Goal: Transaction & Acquisition: Purchase product/service

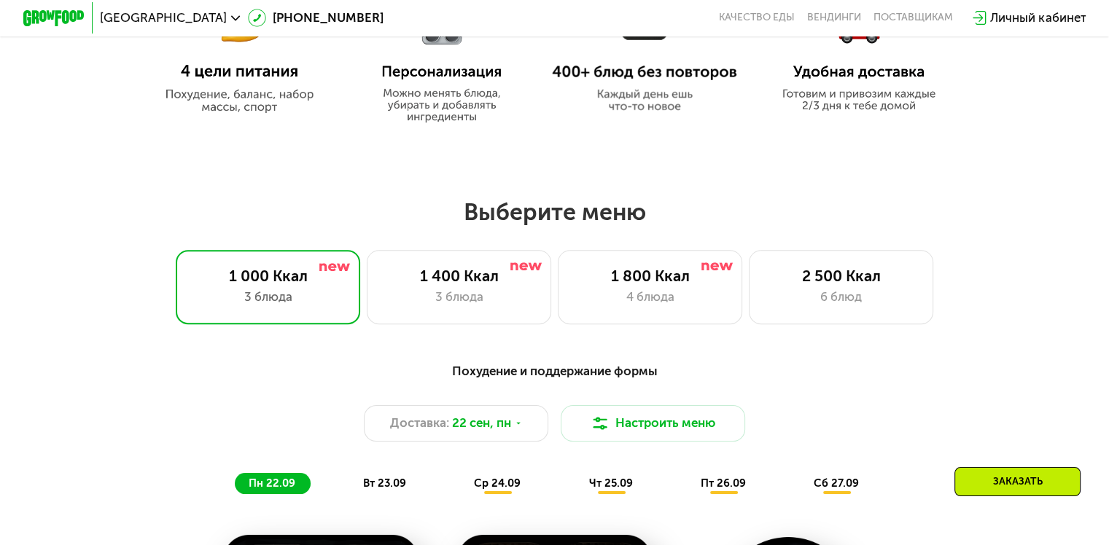
scroll to position [948, 0]
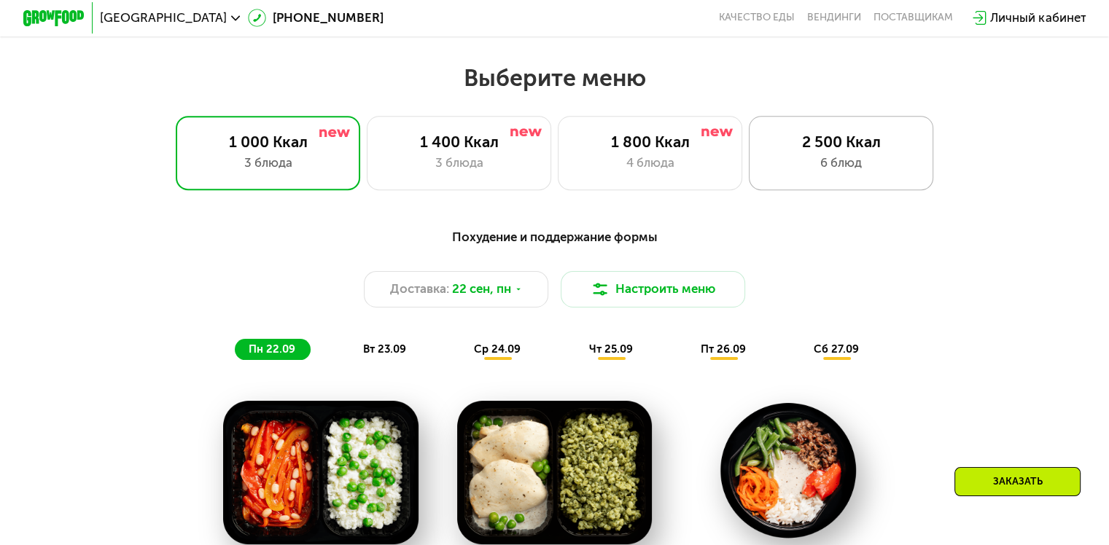
click at [828, 171] on div "6 блюд" at bounding box center [841, 163] width 152 height 18
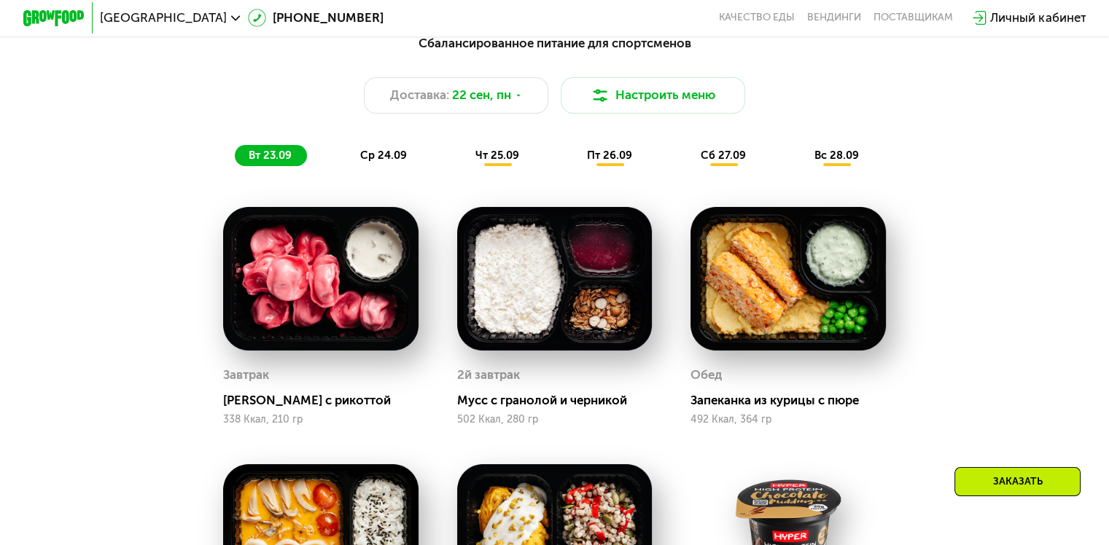
scroll to position [1239, 0]
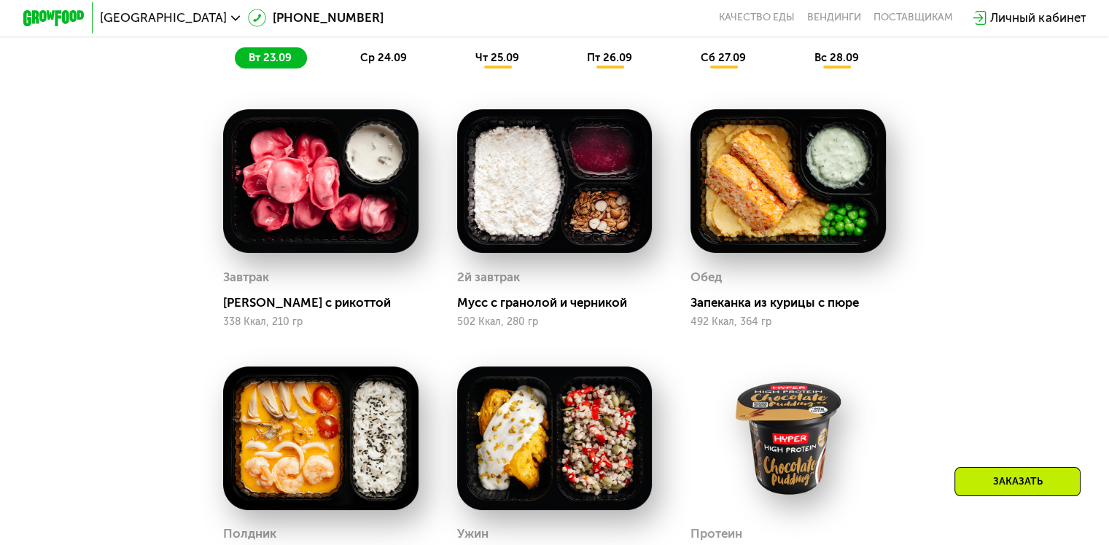
click at [393, 58] on span "ср 24.09" at bounding box center [383, 57] width 47 height 13
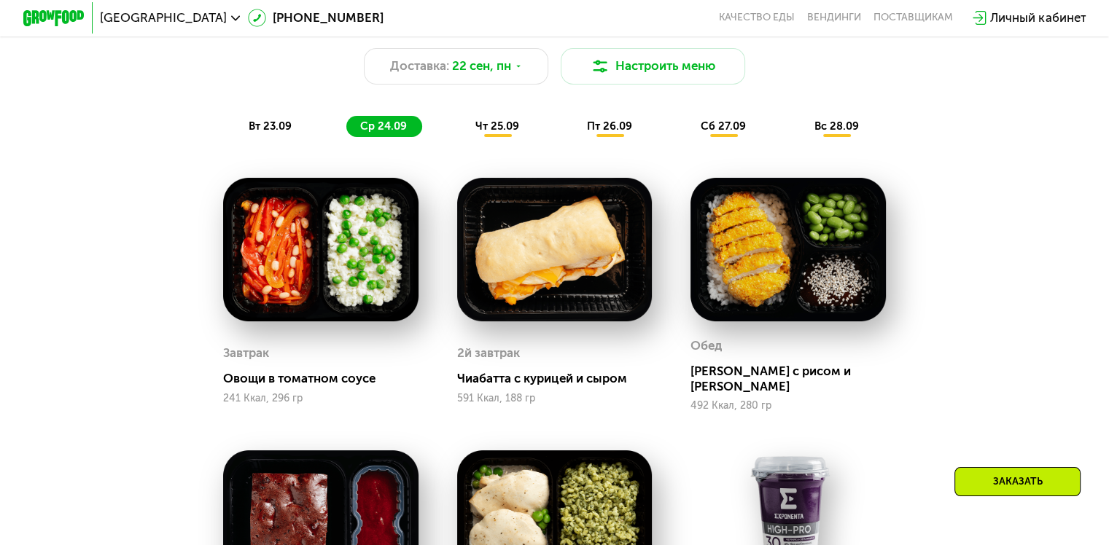
scroll to position [1166, 0]
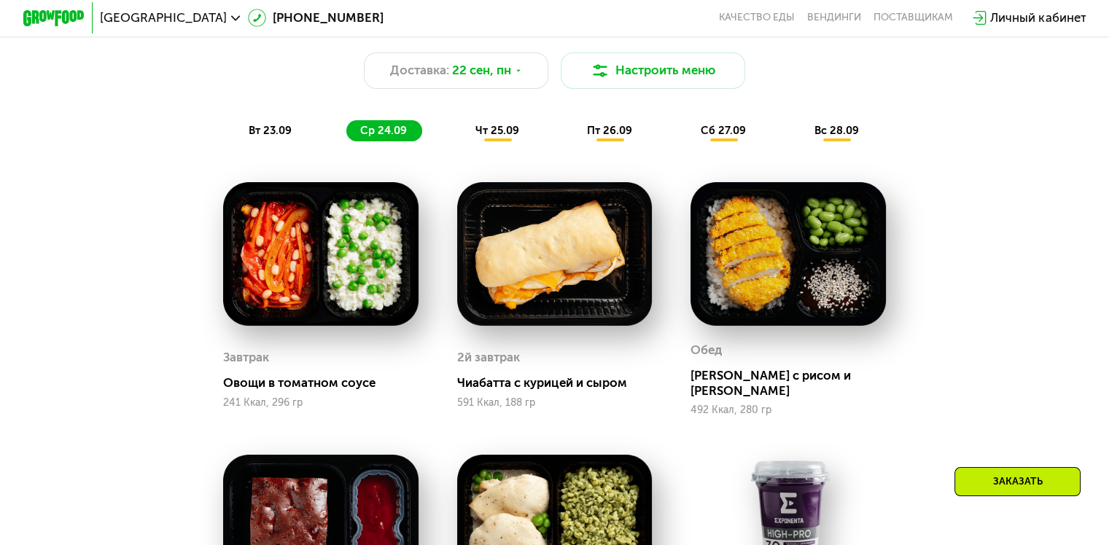
click at [495, 131] on span "чт 25.09" at bounding box center [497, 130] width 44 height 13
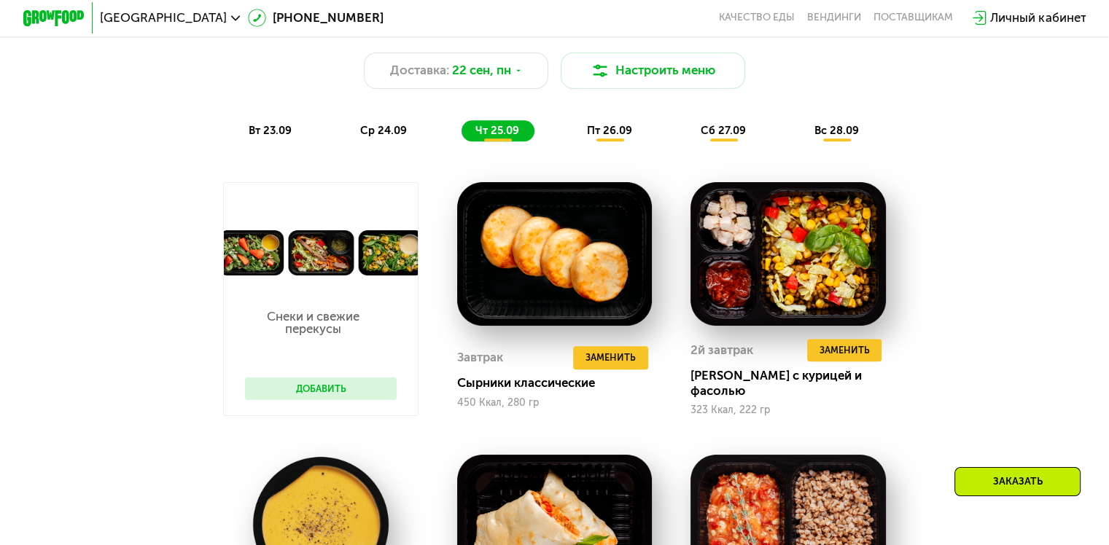
click at [608, 130] on div "пт 26.09" at bounding box center [610, 131] width 74 height 22
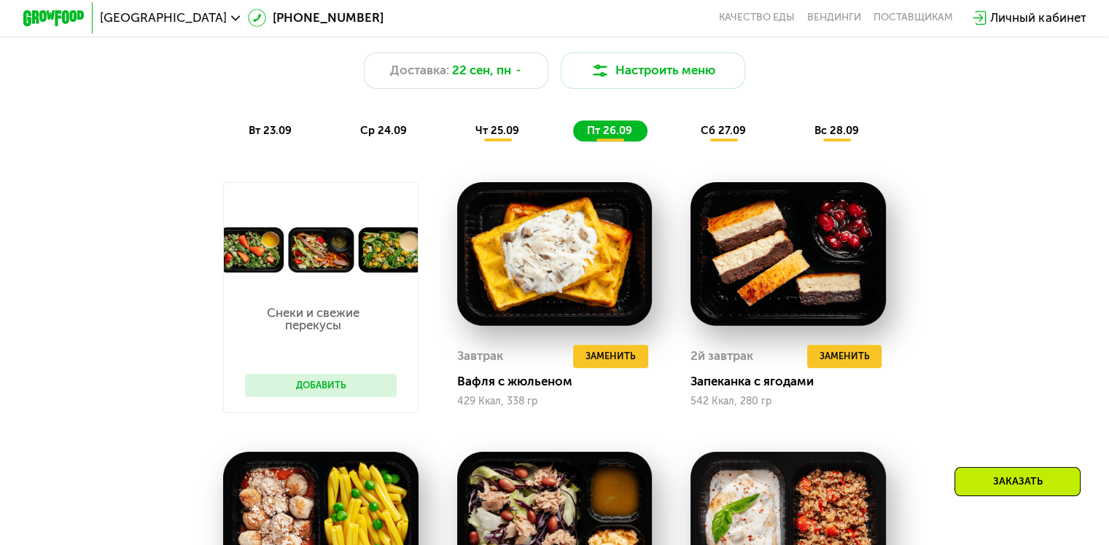
click at [720, 134] on span "сб 27.09" at bounding box center [723, 130] width 45 height 13
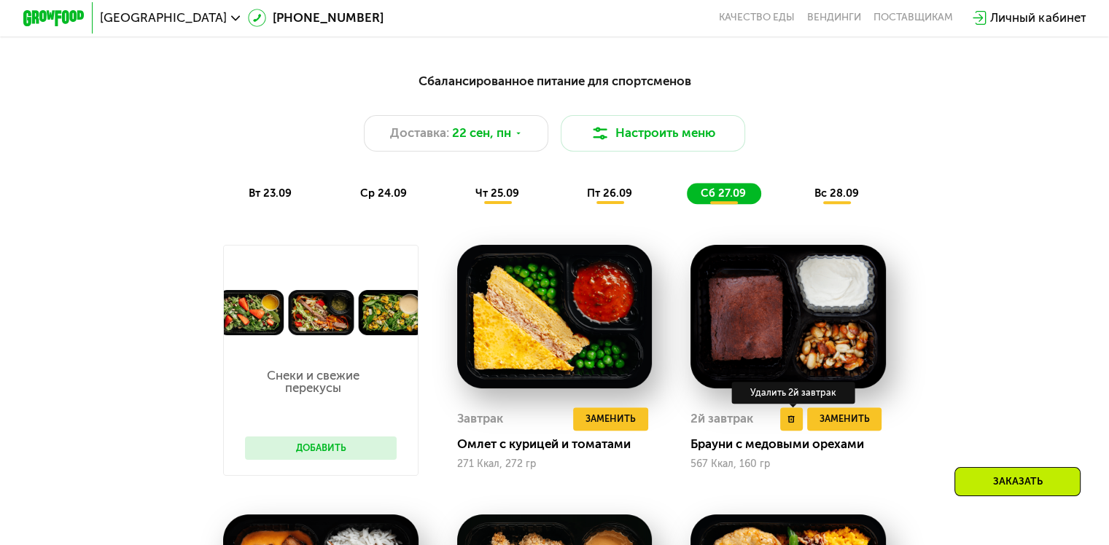
scroll to position [1093, 0]
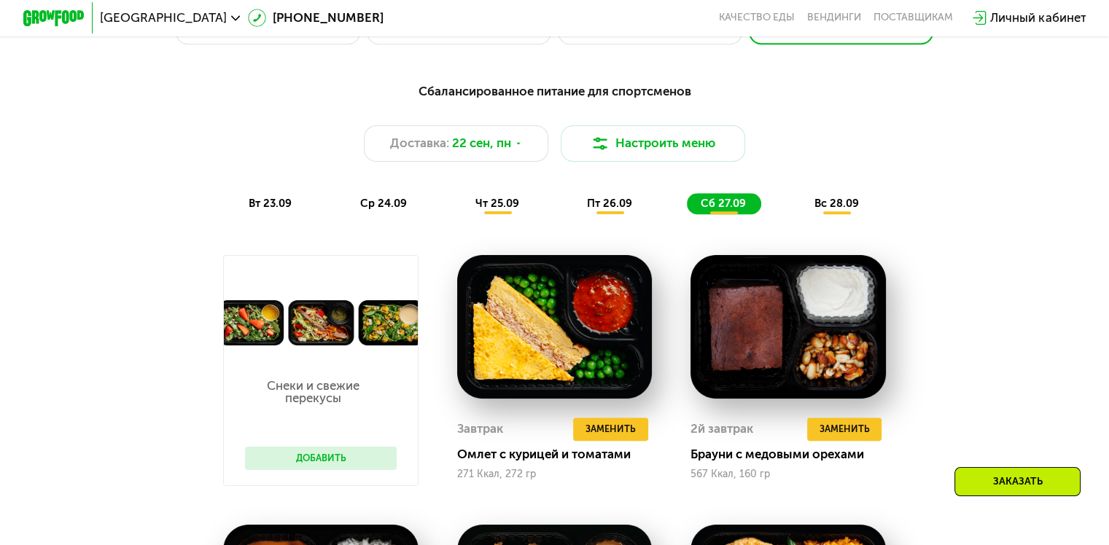
click at [825, 204] on span "вс 28.09" at bounding box center [836, 203] width 44 height 13
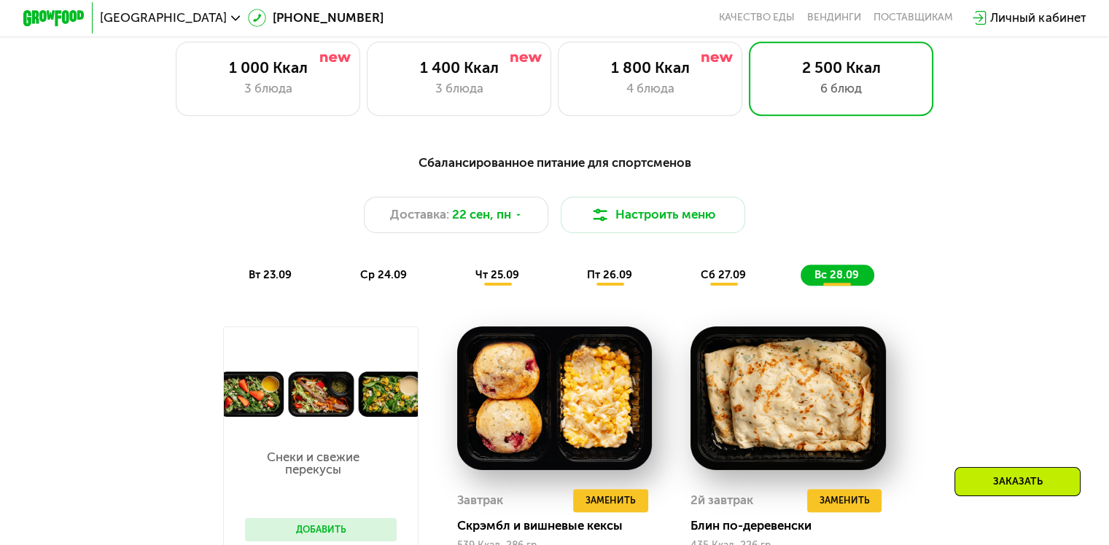
scroll to position [1021, 0]
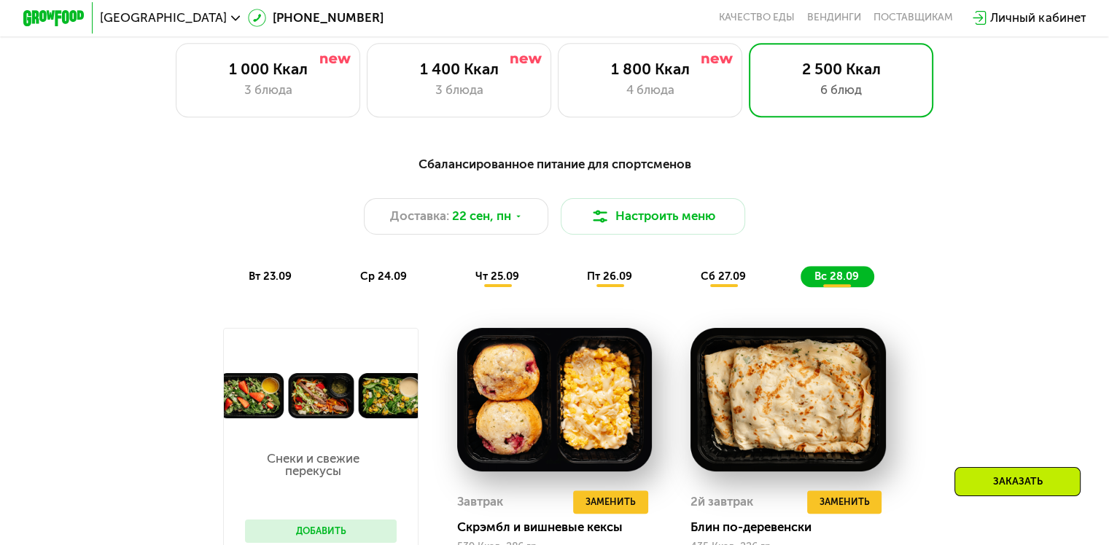
click at [736, 276] on div "сб 27.09" at bounding box center [724, 277] width 74 height 22
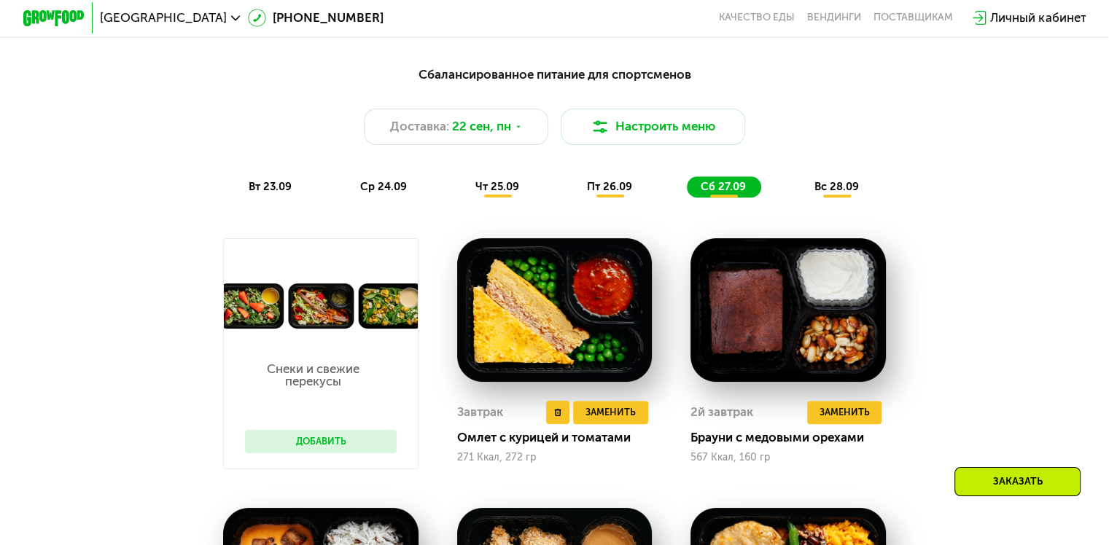
scroll to position [1093, 0]
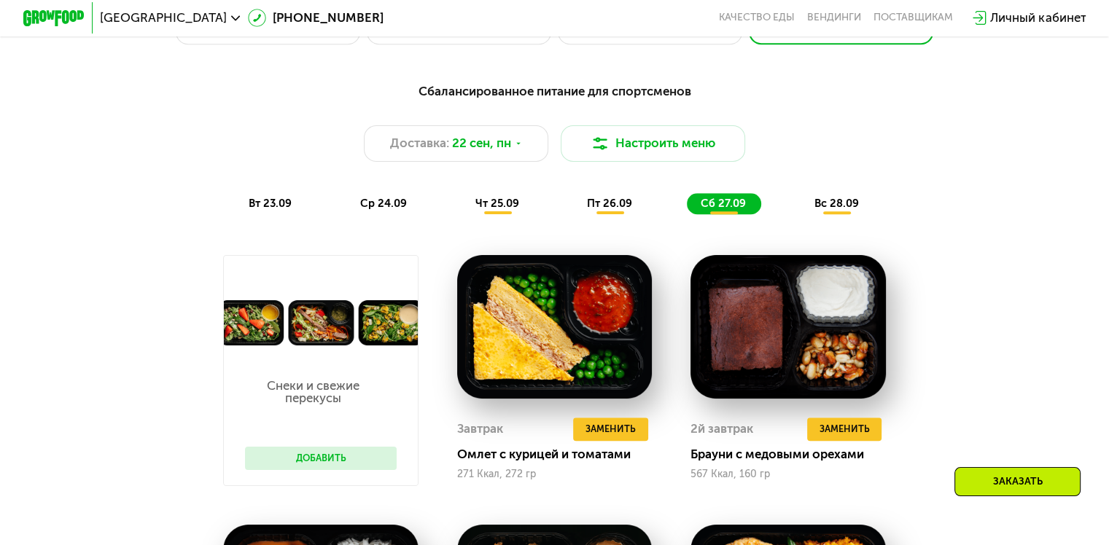
click at [608, 209] on span "пт 26.09" at bounding box center [609, 203] width 45 height 13
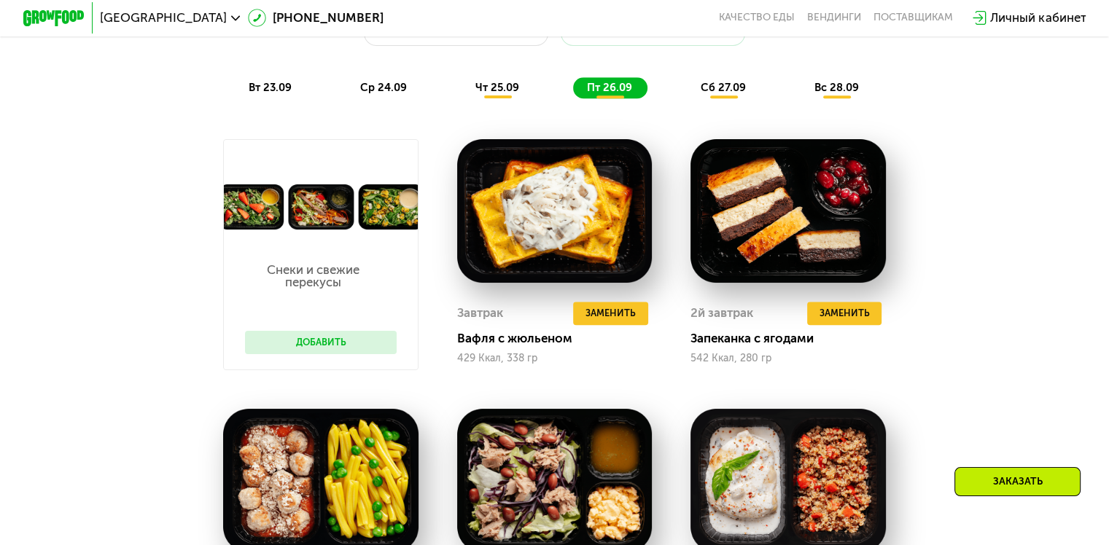
scroll to position [948, 0]
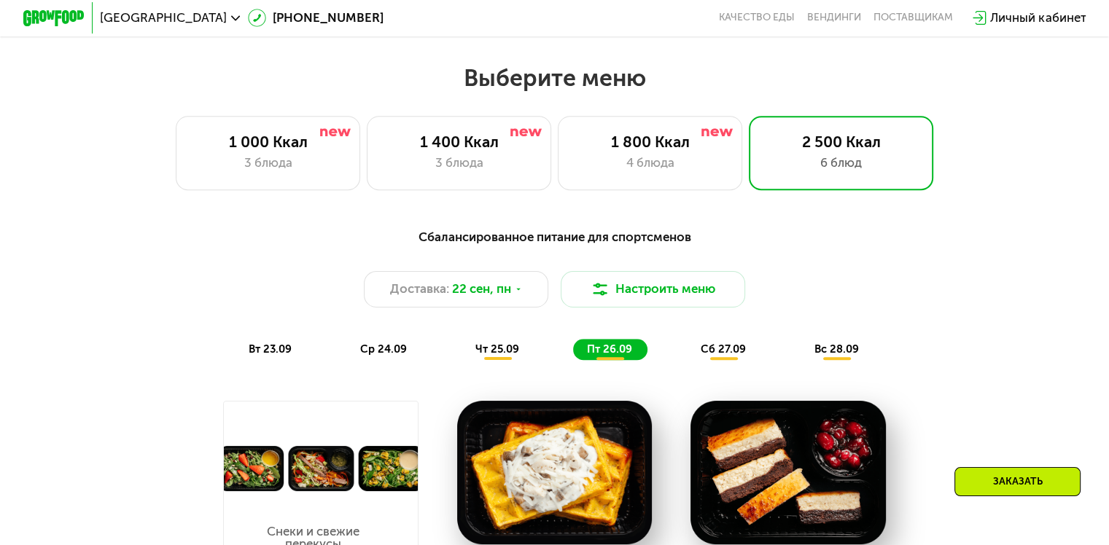
click at [501, 354] on span "чт 25.09" at bounding box center [497, 349] width 44 height 13
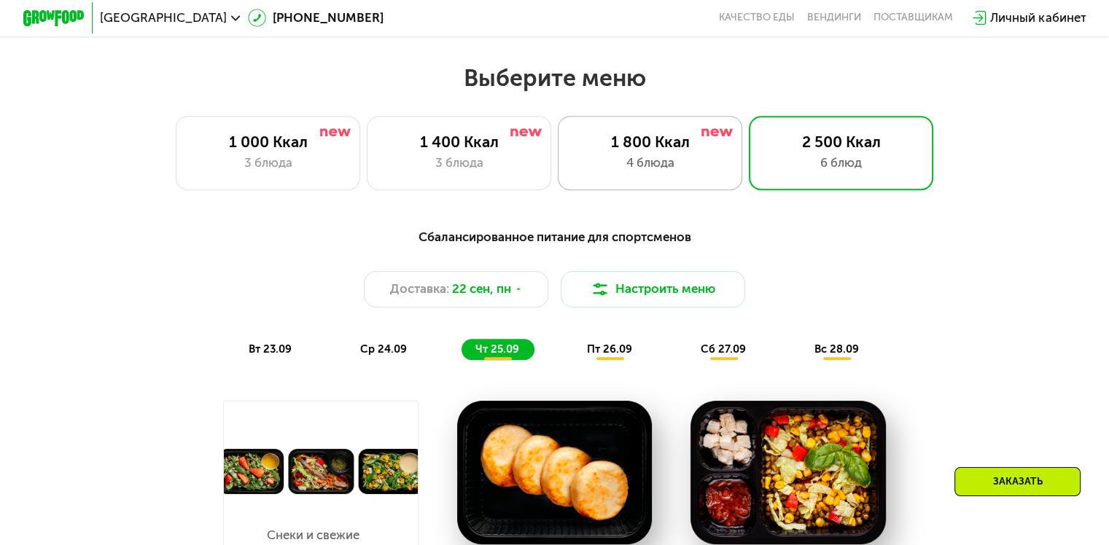
click at [650, 146] on div "1 800 Ккал" at bounding box center [650, 142] width 152 height 18
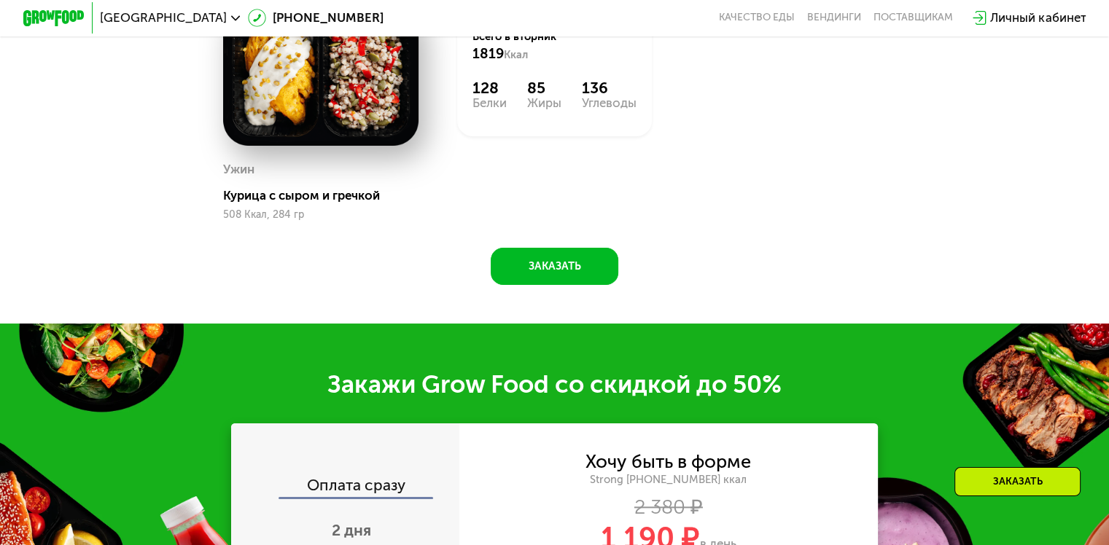
scroll to position [1822, 0]
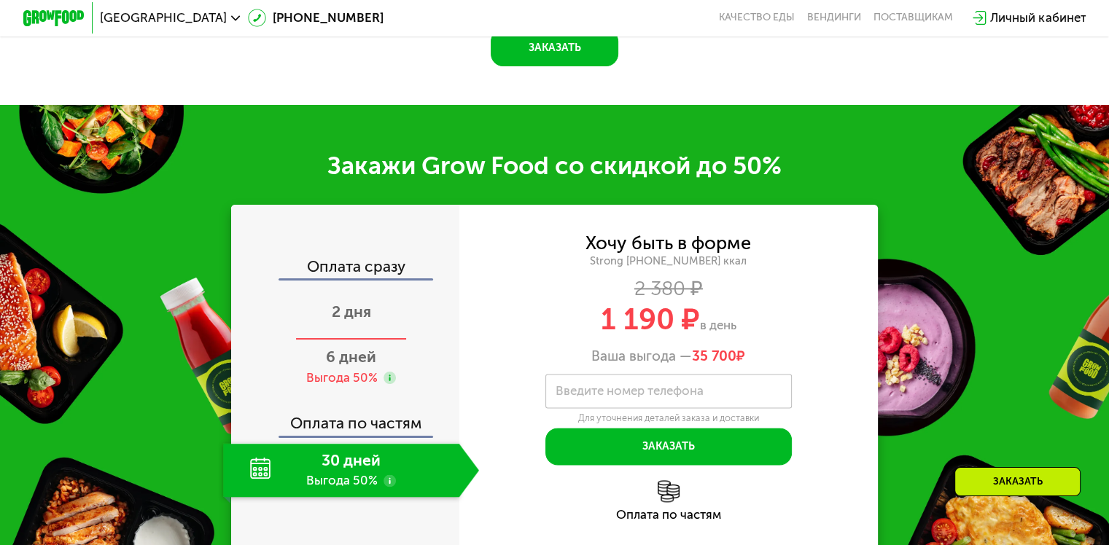
click at [357, 318] on div "2 дня" at bounding box center [351, 313] width 256 height 54
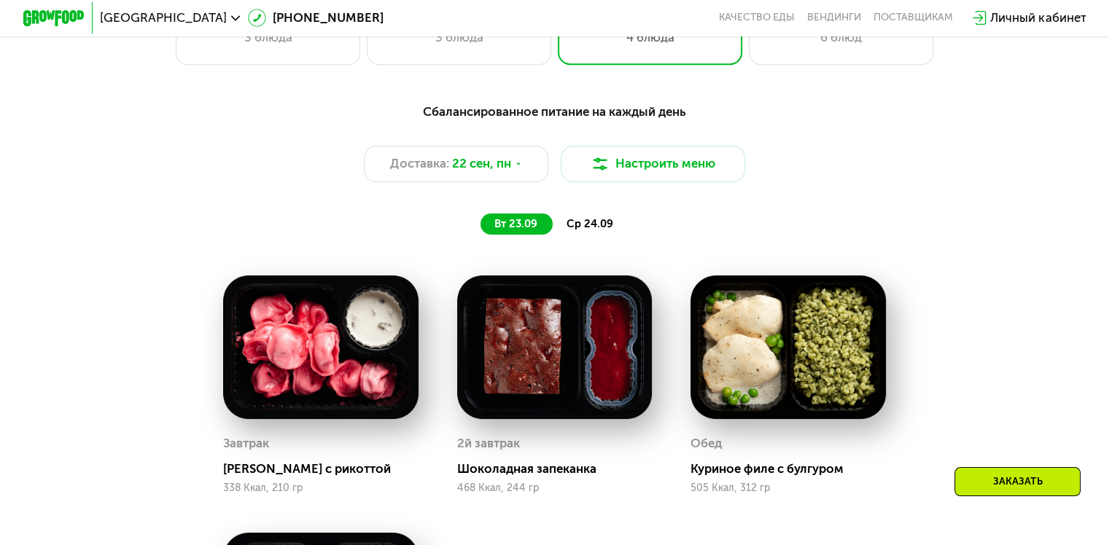
scroll to position [875, 0]
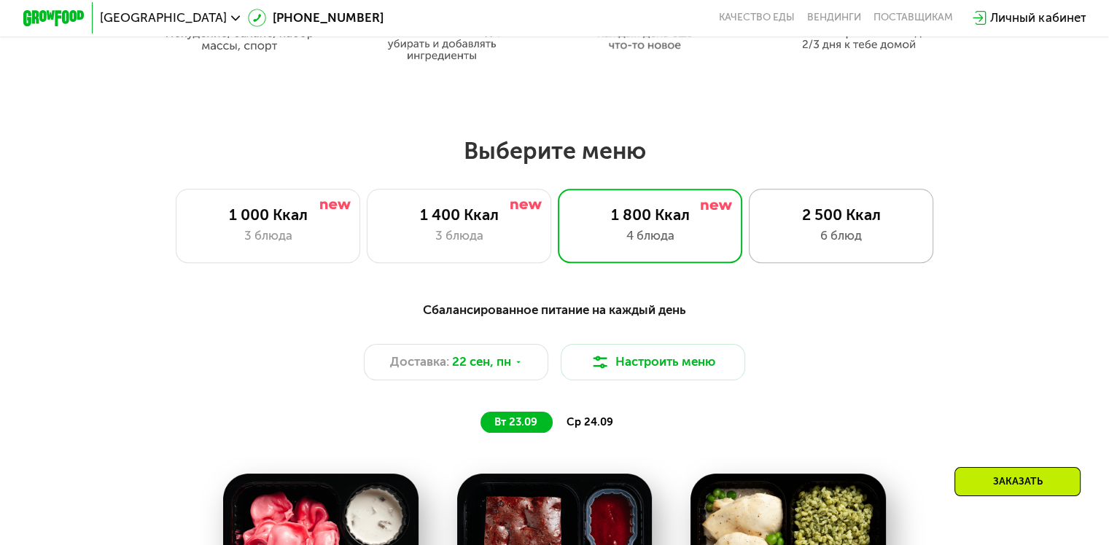
click at [840, 224] on div "2 500 Ккал" at bounding box center [841, 215] width 152 height 18
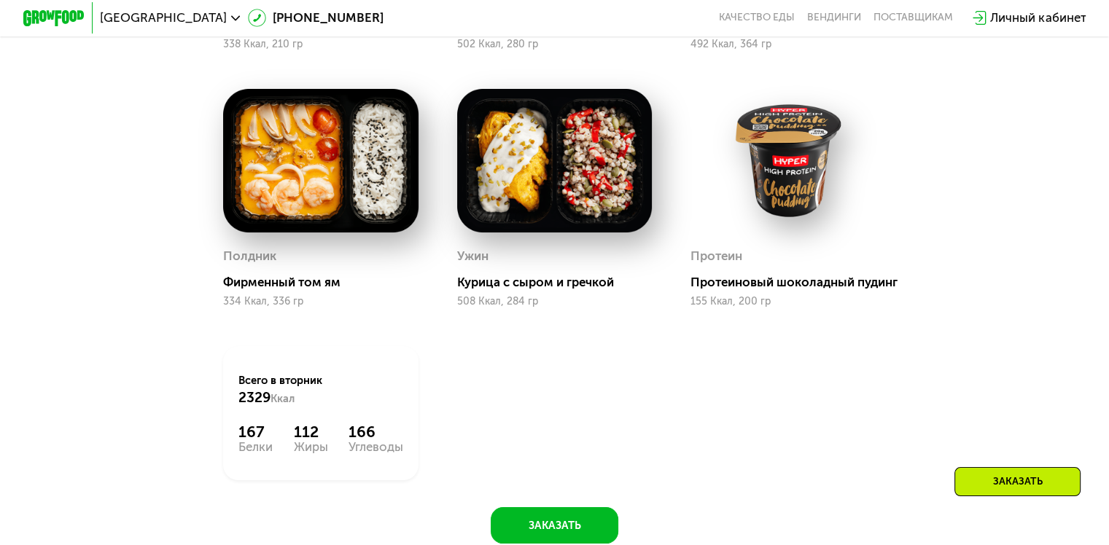
scroll to position [1677, 0]
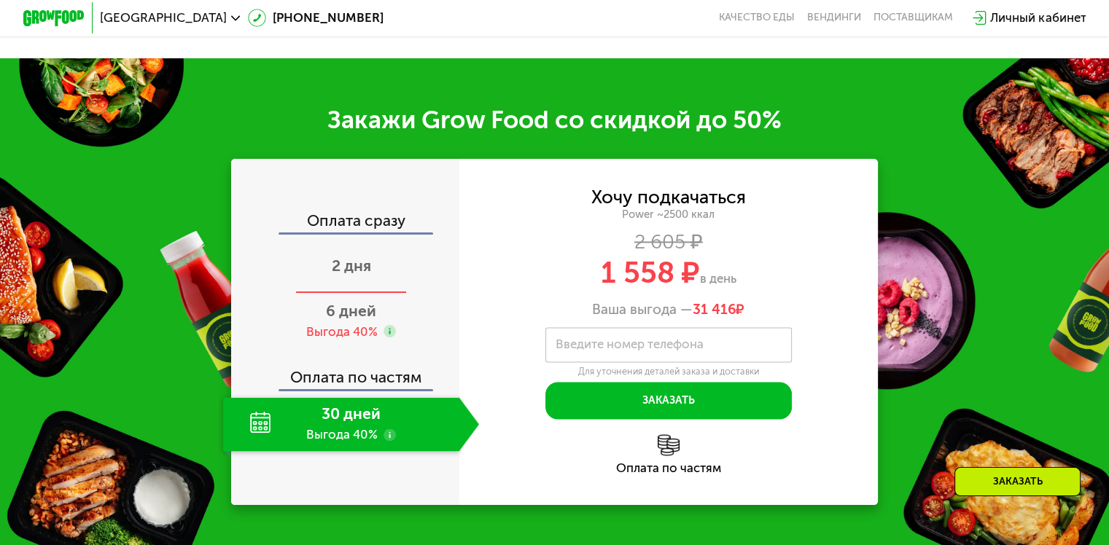
click at [362, 275] on span "2 дня" at bounding box center [351, 266] width 39 height 18
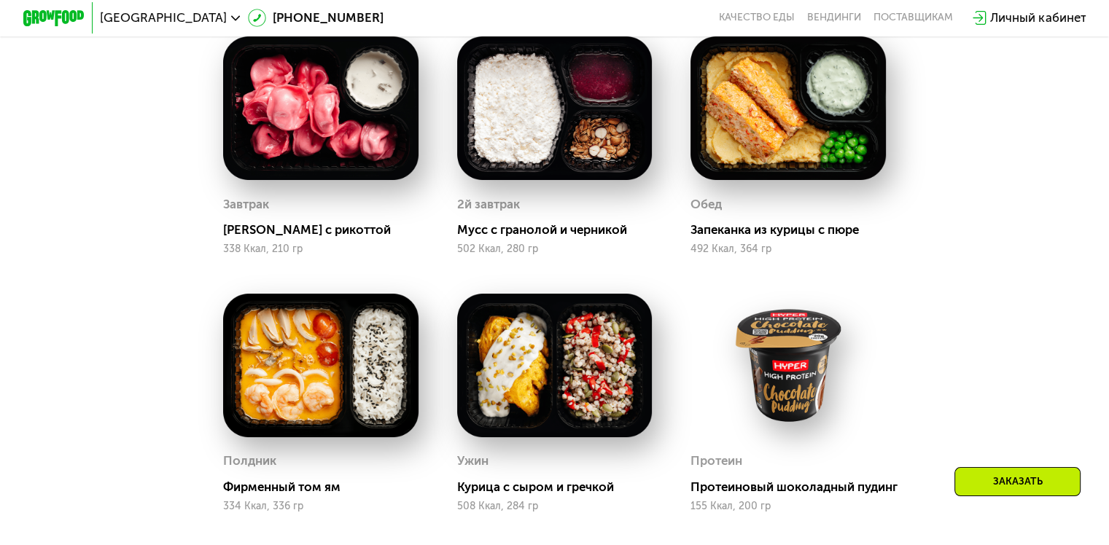
scroll to position [802, 0]
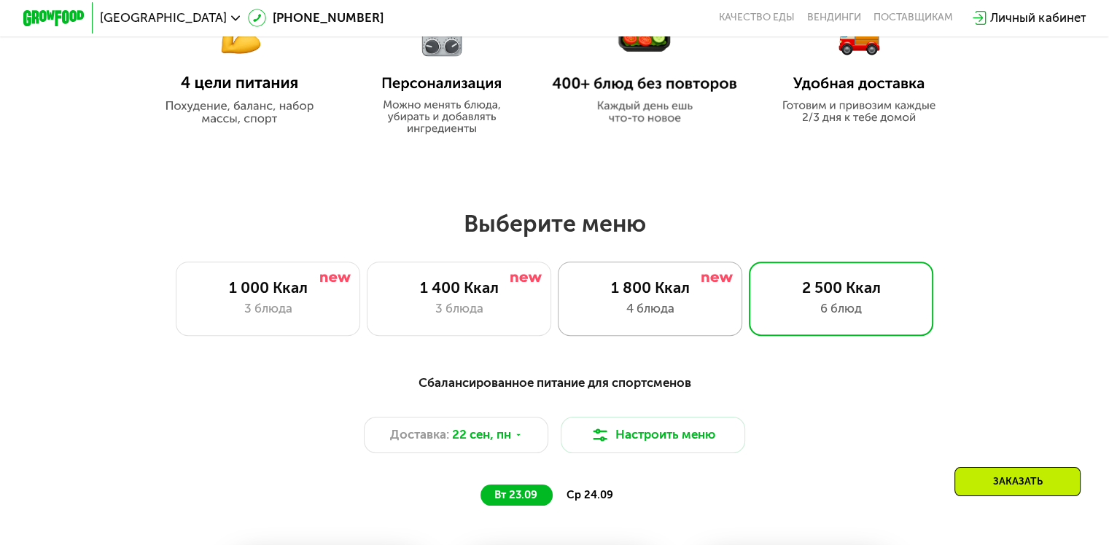
click at [661, 318] on div "4 блюда" at bounding box center [650, 309] width 152 height 18
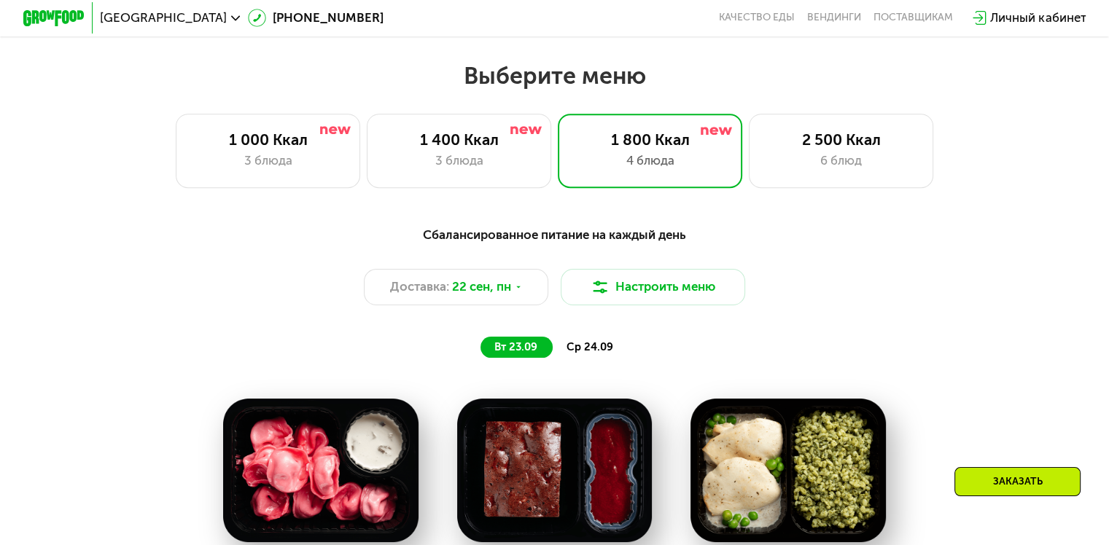
scroll to position [948, 0]
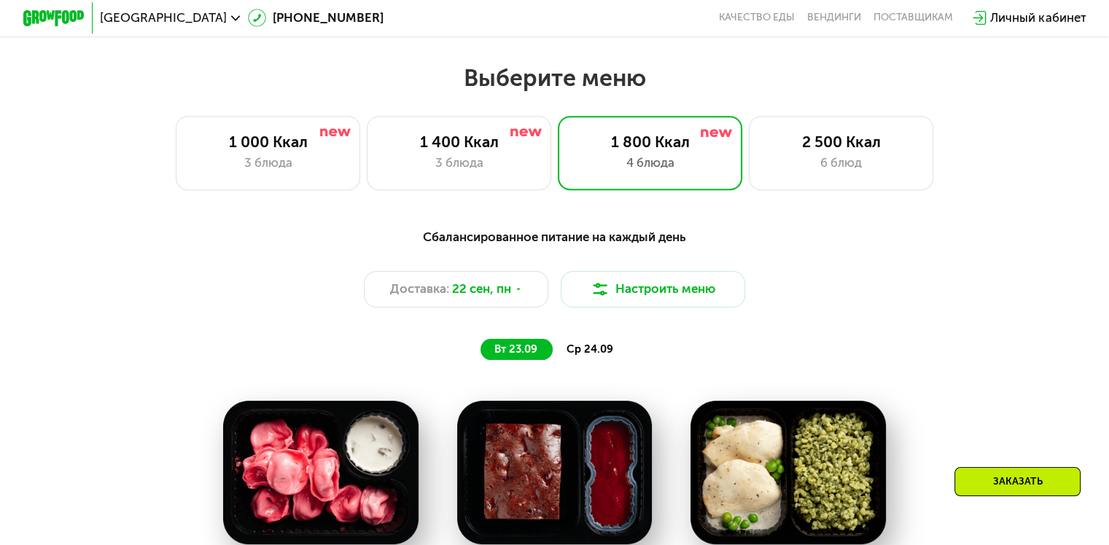
click at [577, 351] on span "ср 24.09" at bounding box center [589, 349] width 47 height 13
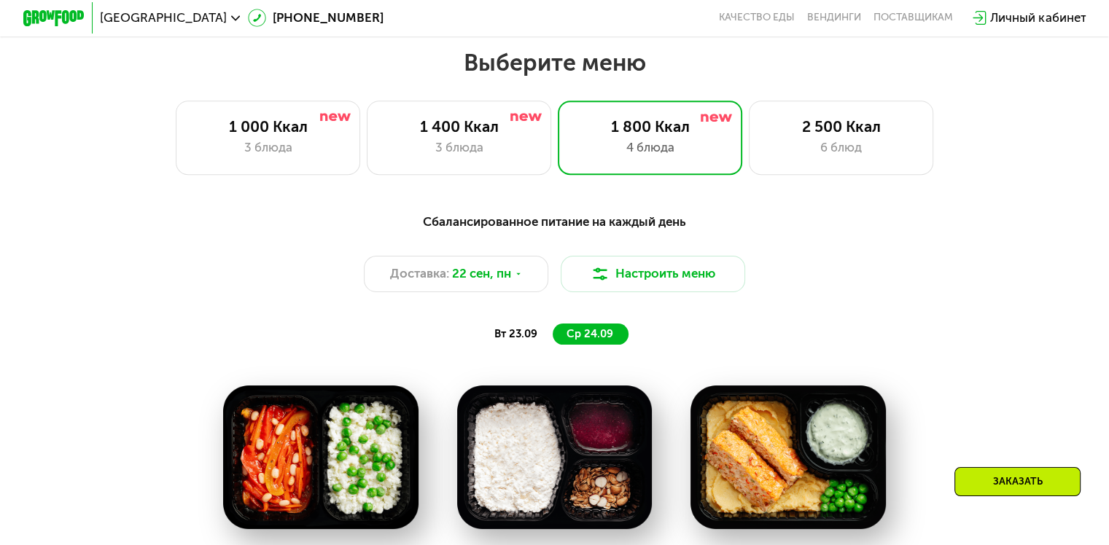
scroll to position [729, 0]
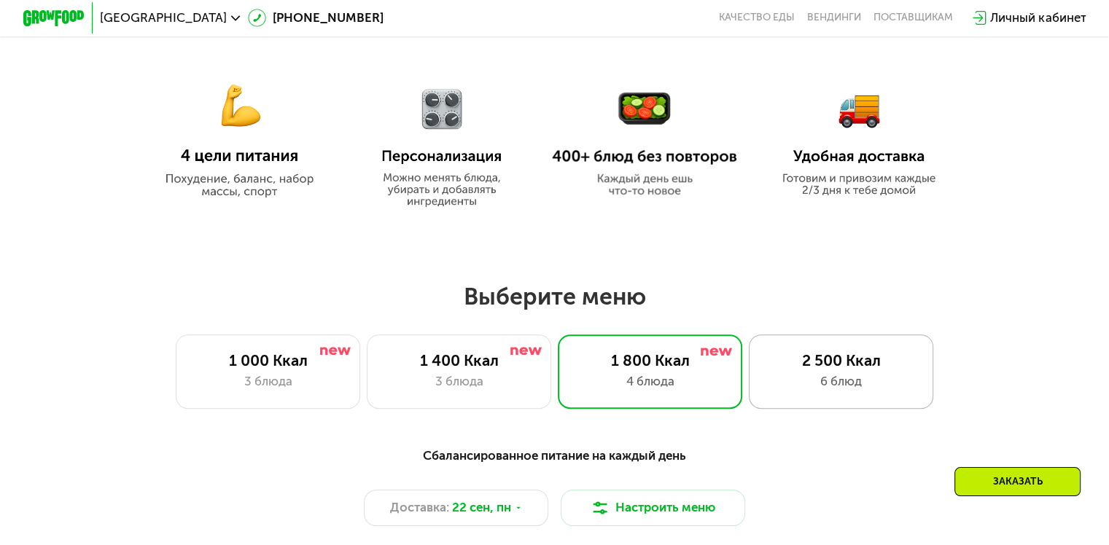
click at [847, 382] on div "6 блюд" at bounding box center [841, 382] width 152 height 18
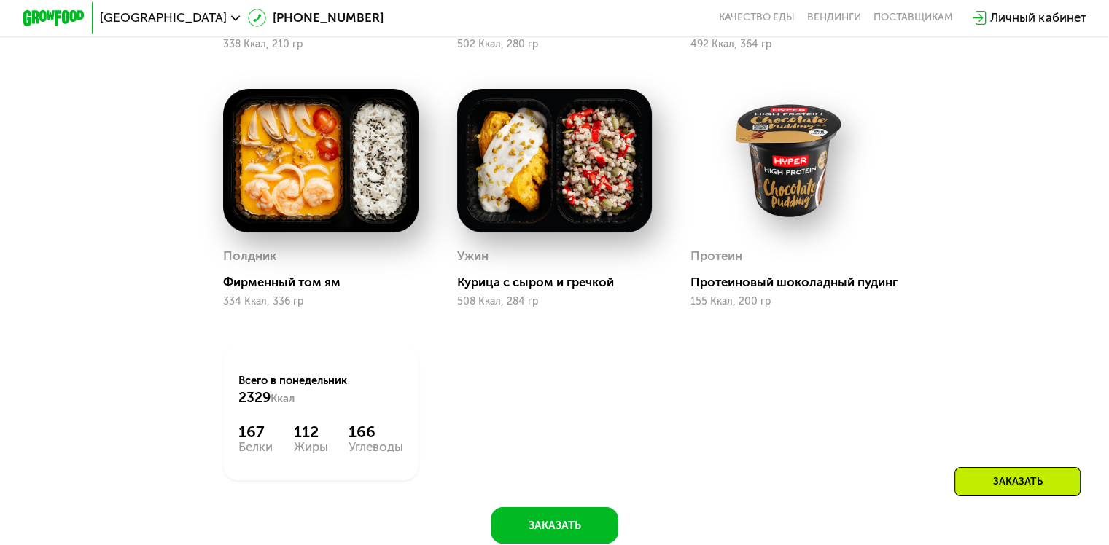
scroll to position [1604, 0]
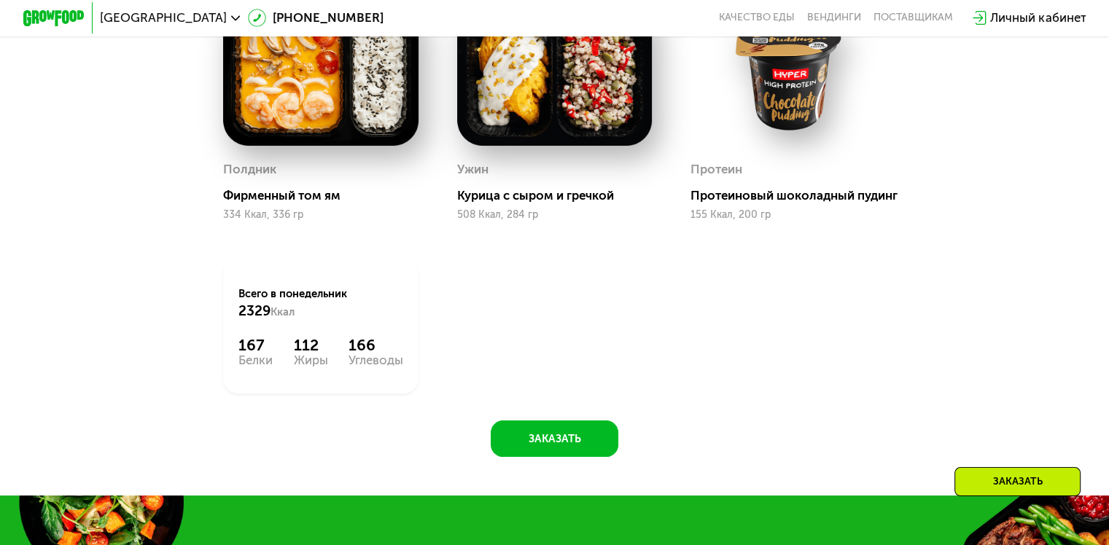
click at [654, 332] on div "Завтрак [PERSON_NAME] с рикоттой 338 Ккал, 210 гр 2й завтрак Мусс с гранолой и …" at bounding box center [554, 69] width 701 height 687
drag, startPoint x: 233, startPoint y: 324, endPoint x: 364, endPoint y: 341, distance: 132.4
click at [364, 341] on div "Всего в [DATE] 2329 Ккал 167 Белки 112 Жиры 166 Углеводы" at bounding box center [320, 327] width 195 height 134
copy div "Всего в [DATE] 2329 Ккал"
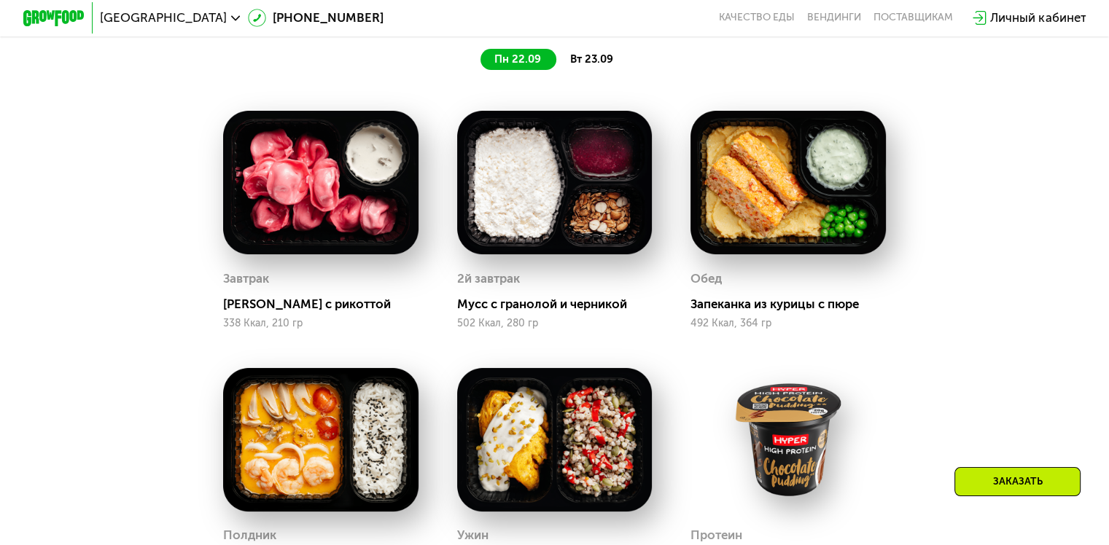
scroll to position [1239, 0]
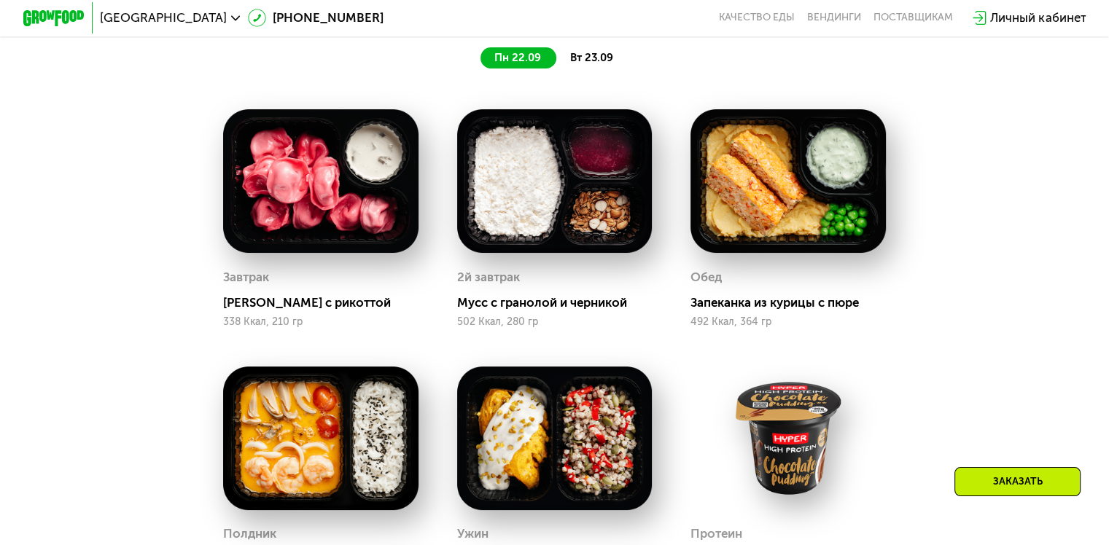
click at [604, 55] on div "вт 23.09" at bounding box center [592, 58] width 72 height 22
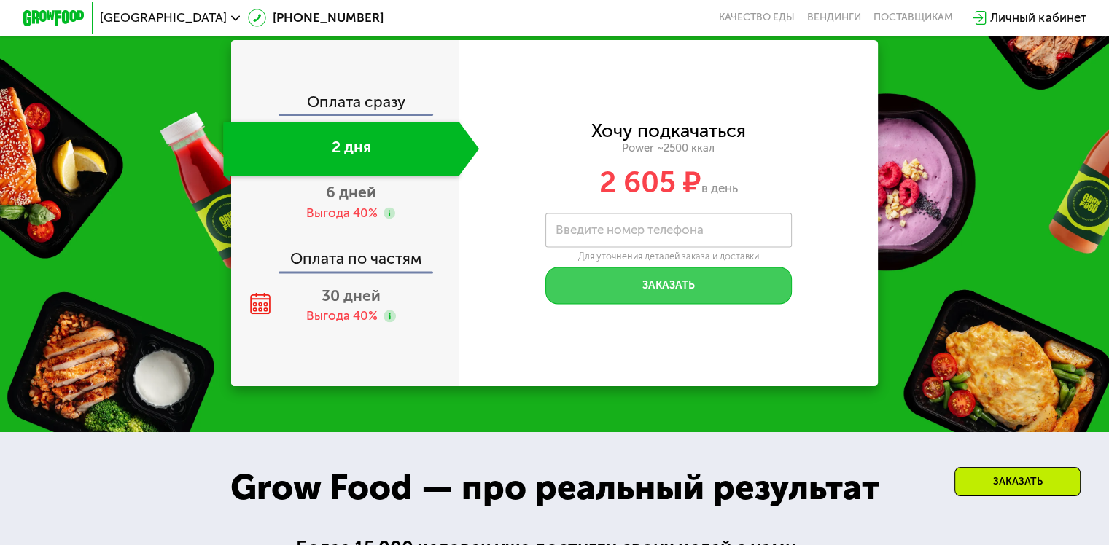
scroll to position [2260, 0]
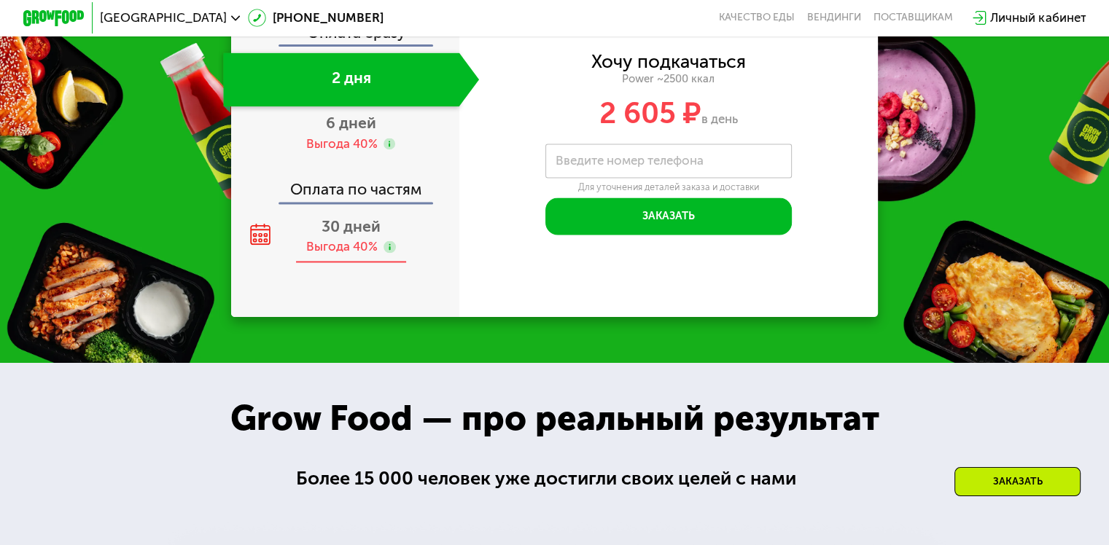
click at [356, 246] on div "Выгода 40%" at bounding box center [341, 246] width 71 height 17
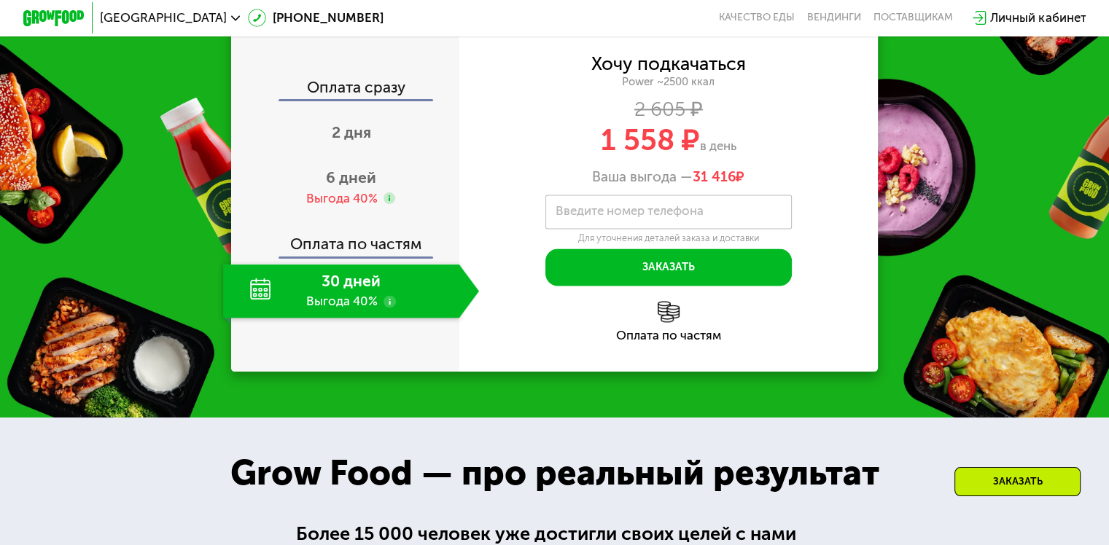
scroll to position [2187, 0]
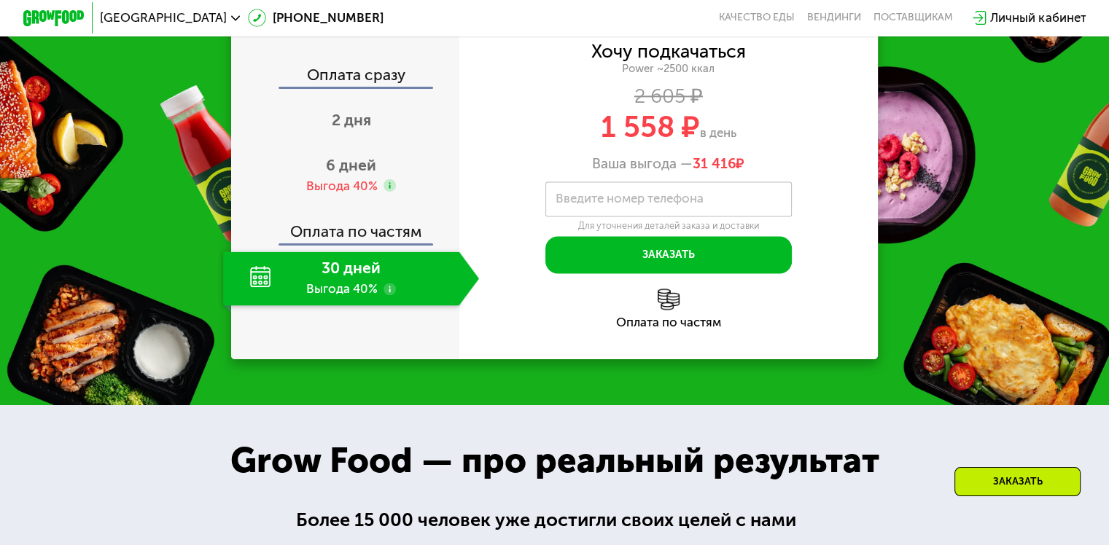
drag, startPoint x: 604, startPoint y: 157, endPoint x: 746, endPoint y: 165, distance: 143.1
click at [746, 141] on div "1 558 ₽ в день" at bounding box center [668, 126] width 419 height 29
copy div "1 558 ₽ в день"
click at [367, 129] on span "2 дня" at bounding box center [351, 120] width 39 height 18
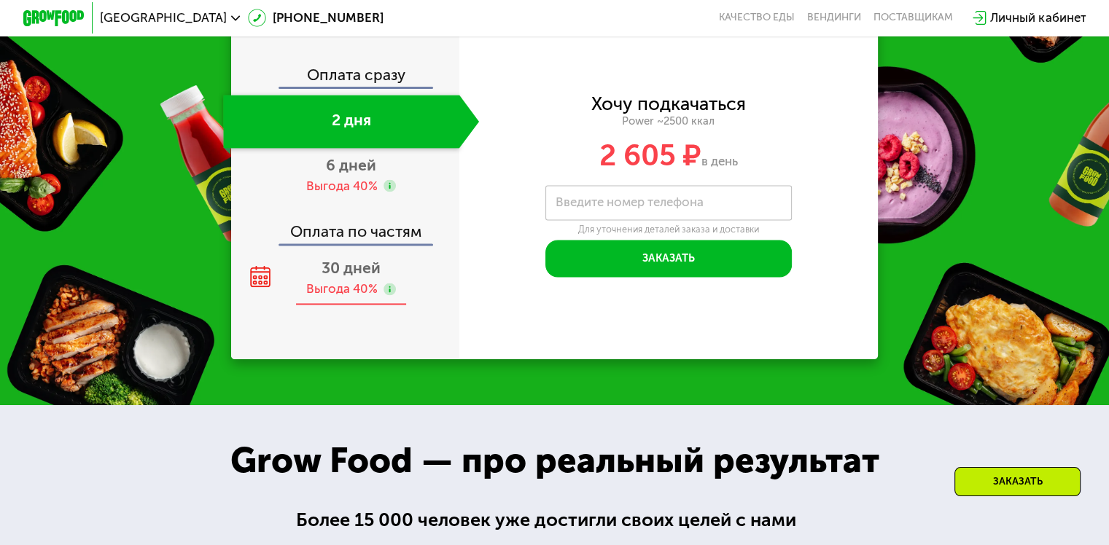
click at [341, 277] on span "30 дней" at bounding box center [350, 268] width 59 height 18
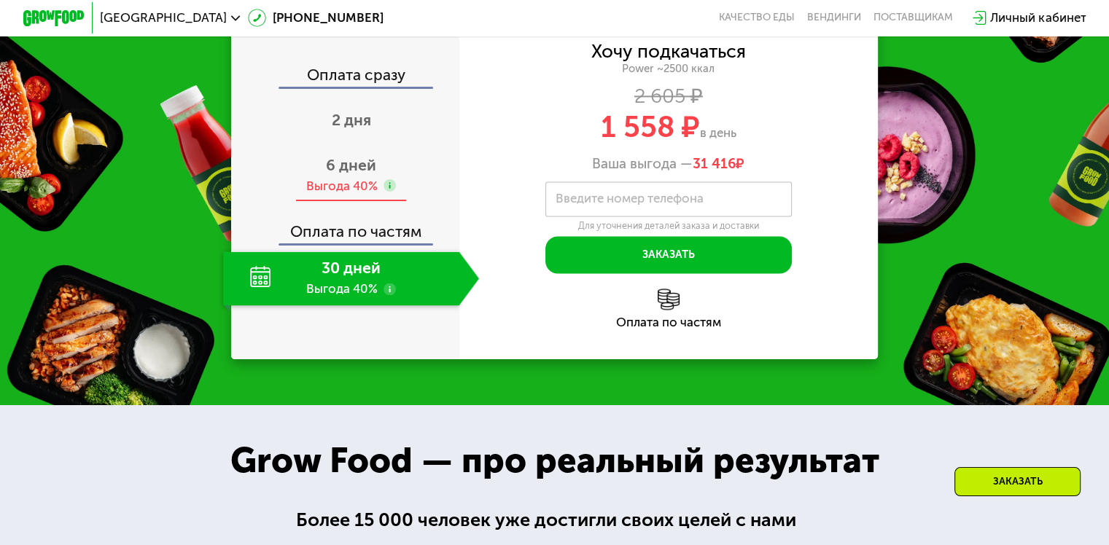
click at [348, 174] on span "6 дней" at bounding box center [351, 165] width 50 height 18
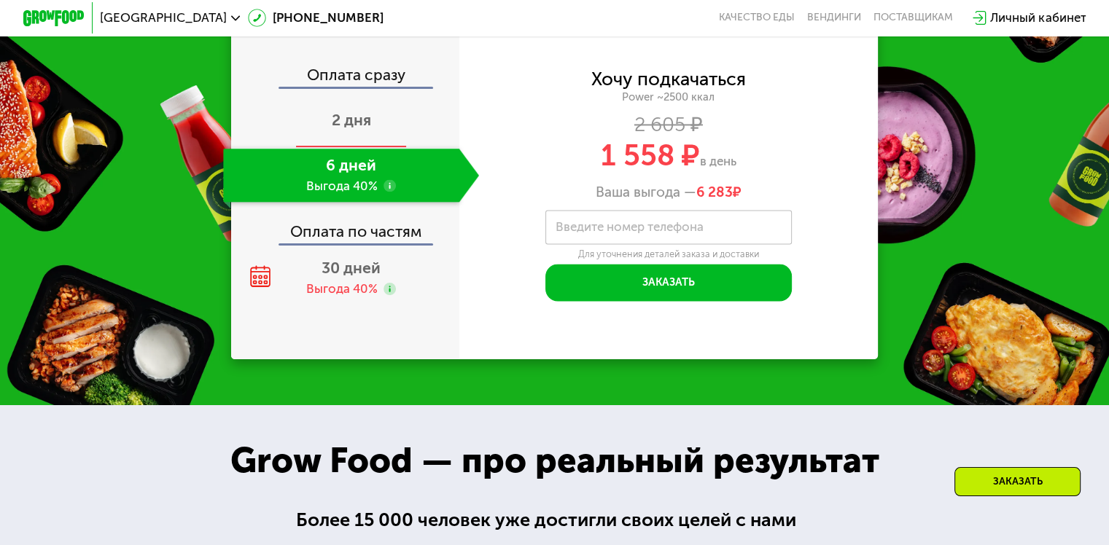
click at [354, 129] on span "2 дня" at bounding box center [351, 120] width 39 height 18
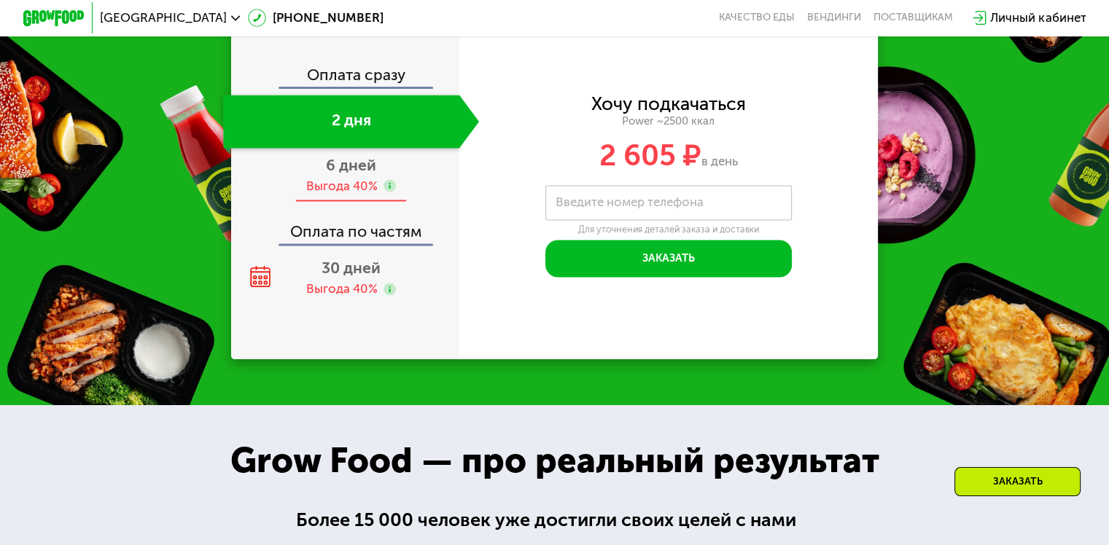
click at [364, 202] on div "6 дней Выгода 40%" at bounding box center [351, 175] width 256 height 54
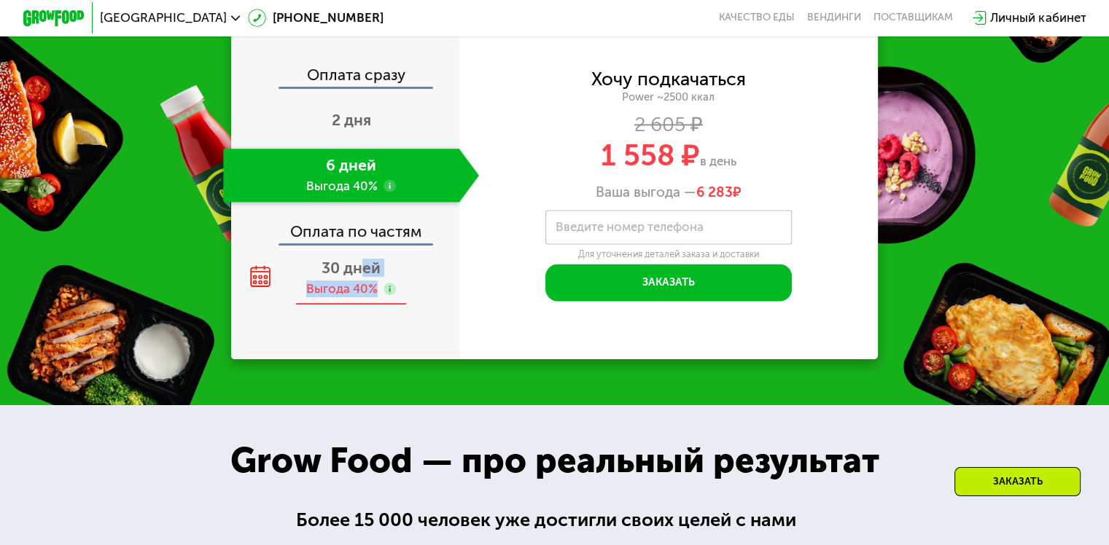
click at [370, 305] on div "30 дней Выгода 40%" at bounding box center [351, 278] width 256 height 54
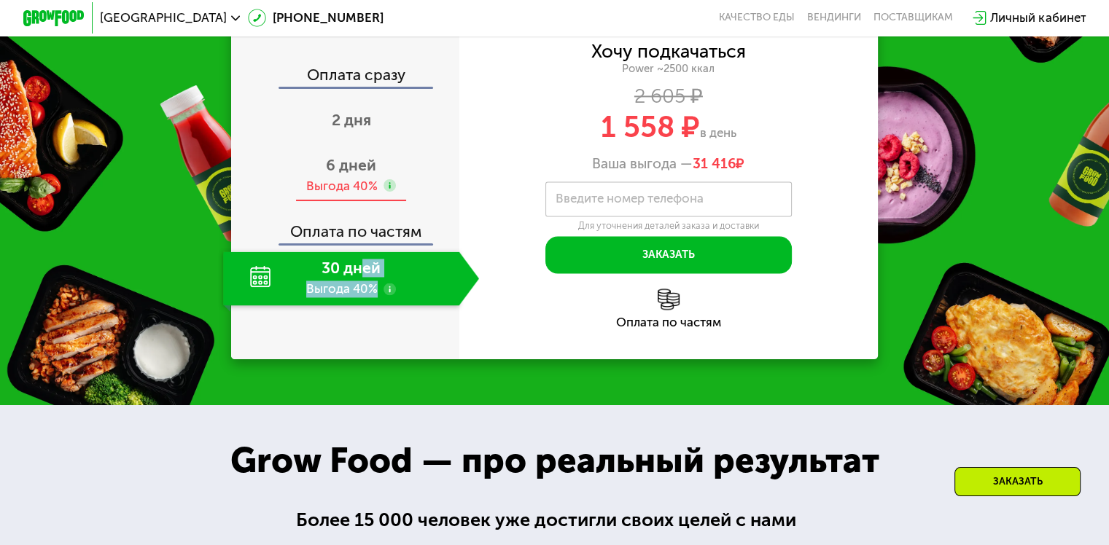
copy div "ей Выгода 40%"
click at [355, 174] on span "6 дней" at bounding box center [351, 165] width 50 height 18
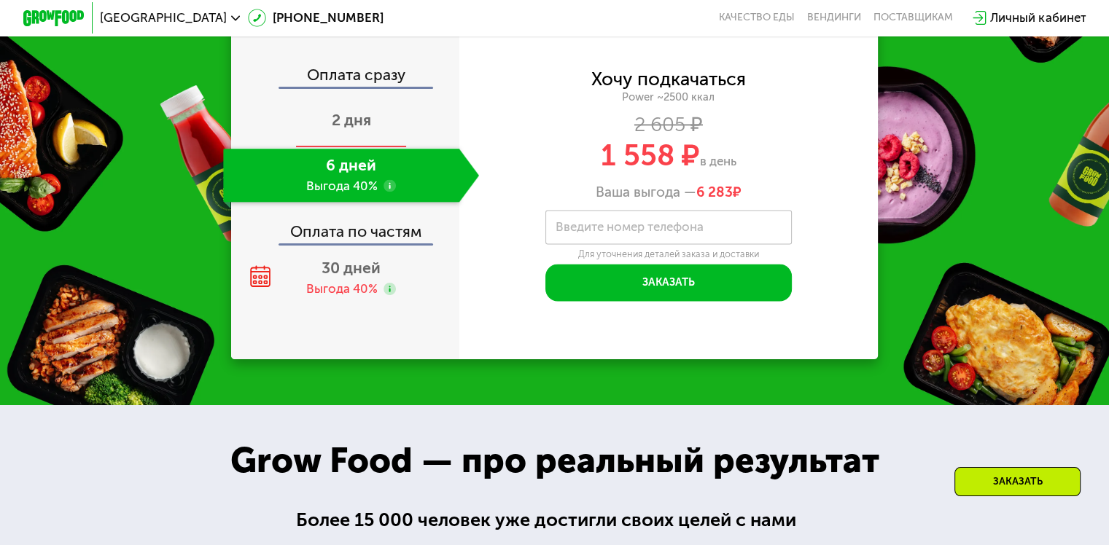
click at [348, 129] on span "2 дня" at bounding box center [351, 120] width 39 height 18
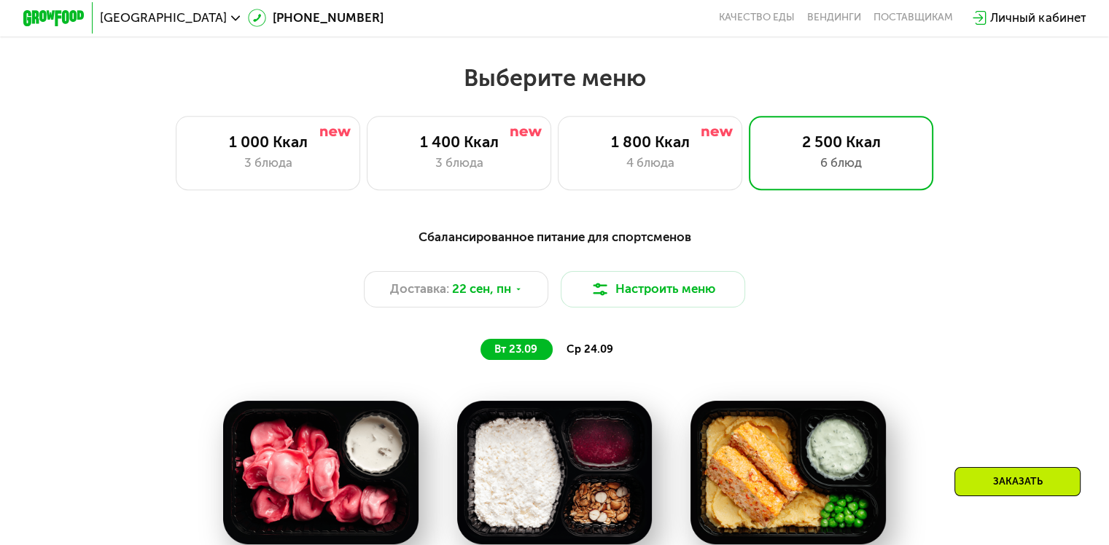
scroll to position [1312, 0]
